Goal: Task Accomplishment & Management: Use online tool/utility

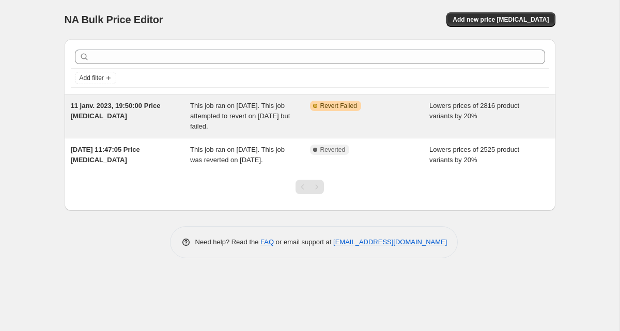
click at [396, 120] on div "Warning Partially complete Revert Failed" at bounding box center [370, 116] width 120 height 31
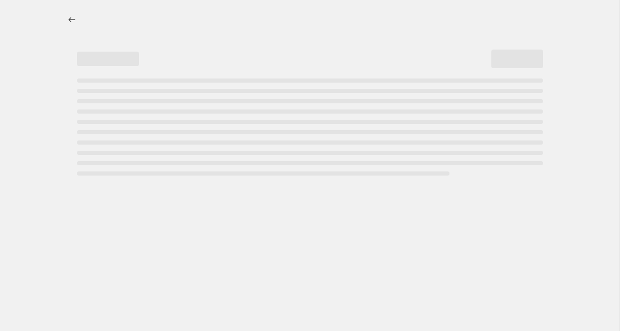
select select "percentage"
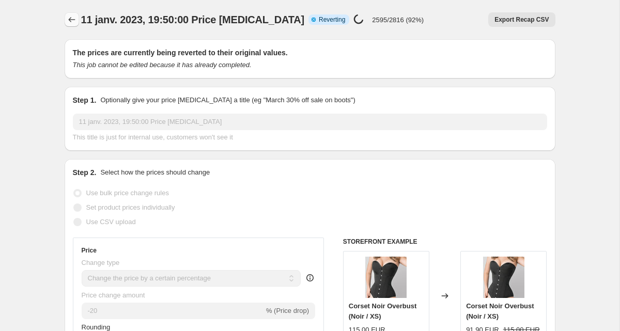
click at [70, 19] on icon "Price change jobs" at bounding box center [72, 19] width 10 height 10
